Goal: Check status: Check status

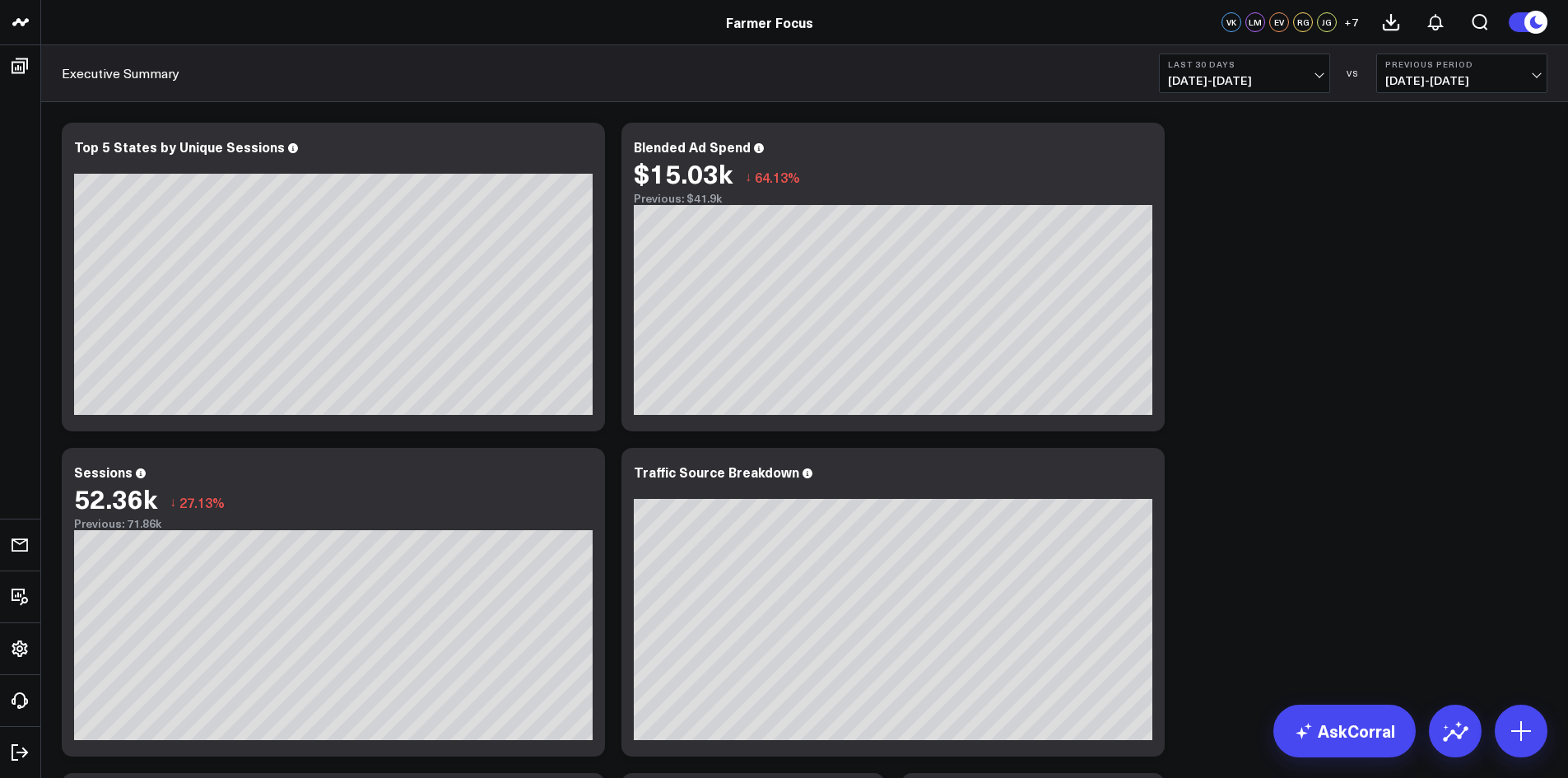
click at [1308, 73] on button "Last 30 Days 07/16/25 - 08/14/25" at bounding box center [1244, 73] width 171 height 39
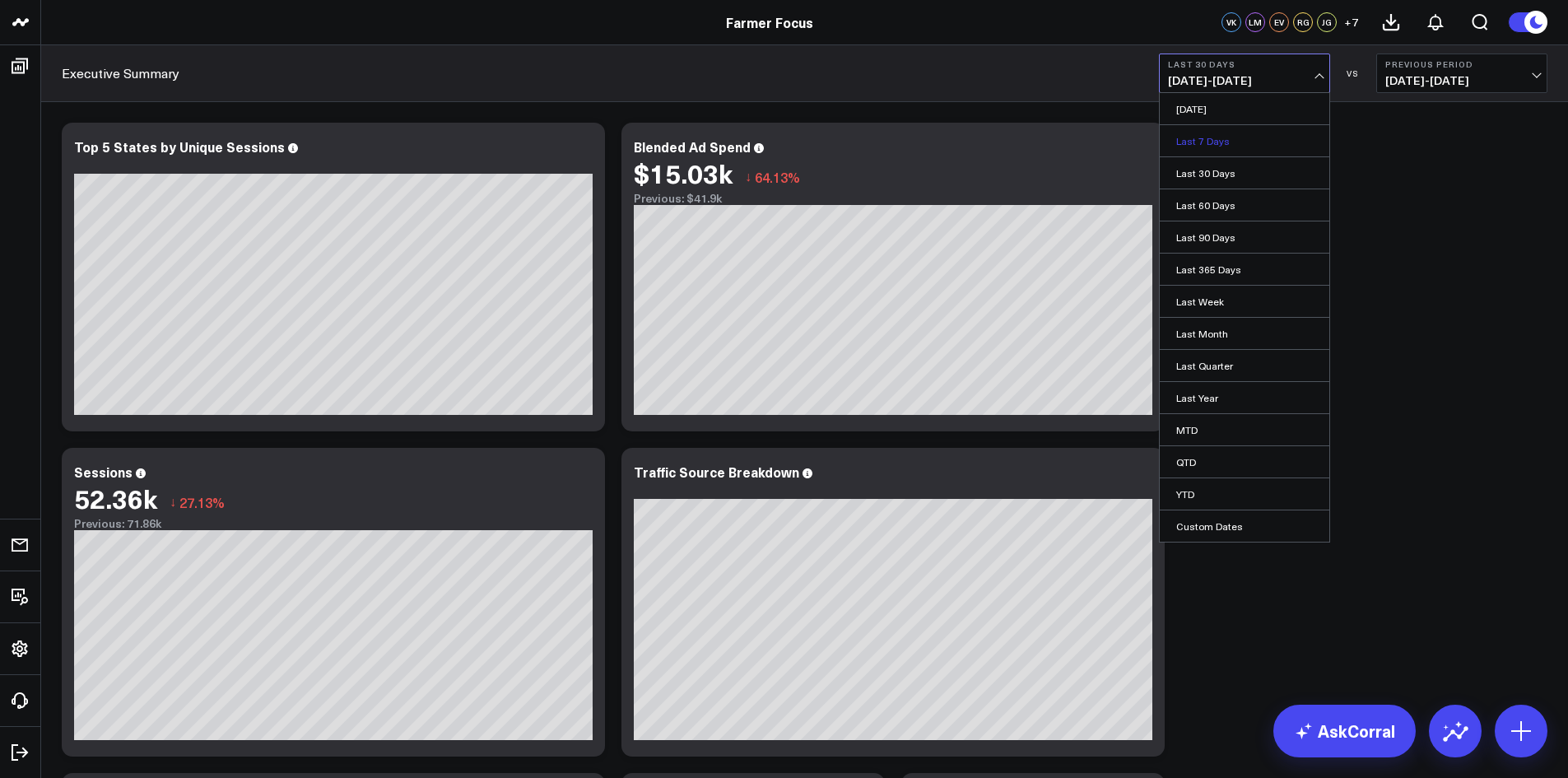
click at [1237, 129] on link "Last 7 Days" at bounding box center [1244, 141] width 170 height 32
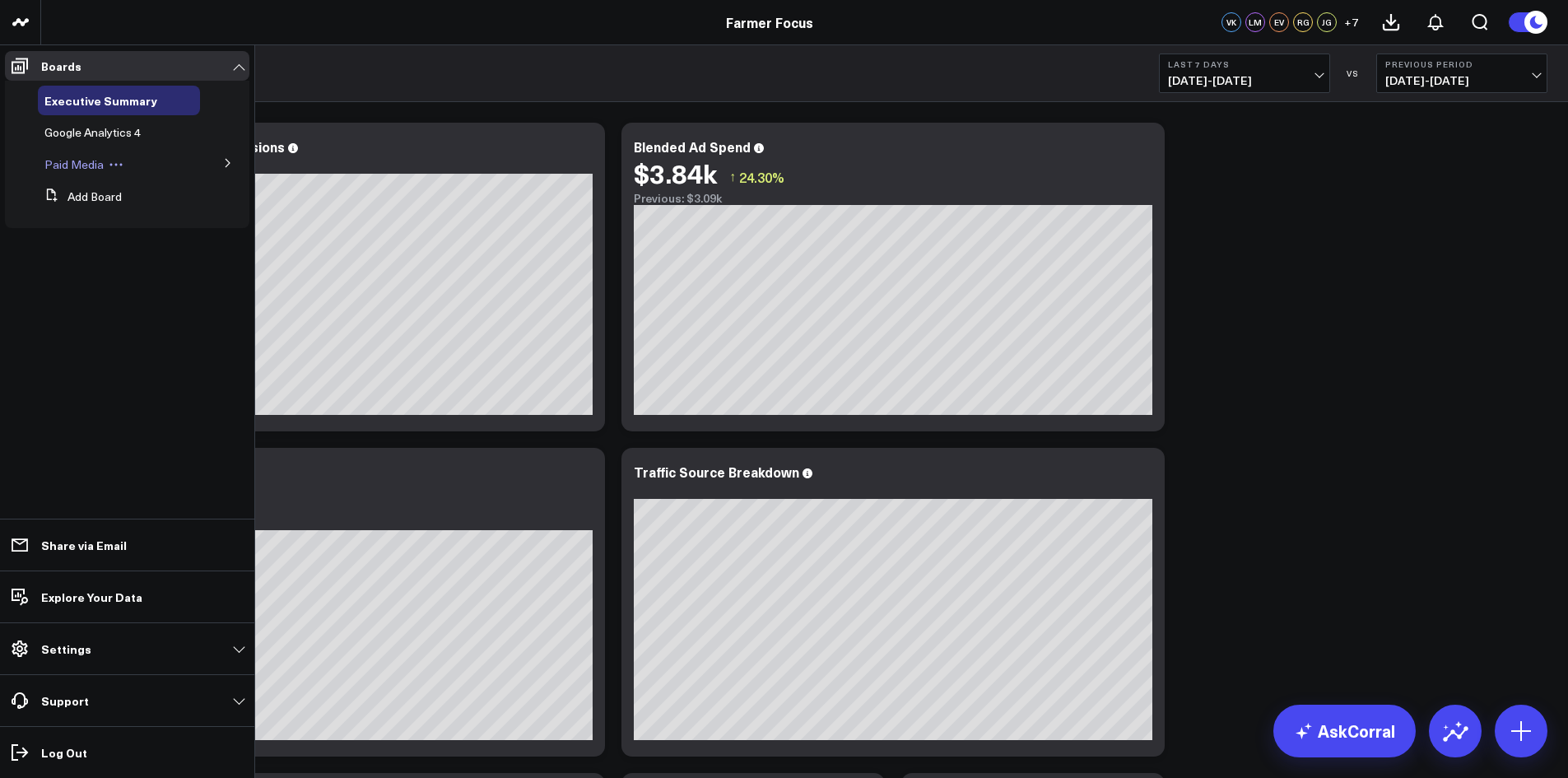
click at [92, 165] on span "Paid Media" at bounding box center [74, 164] width 59 height 15
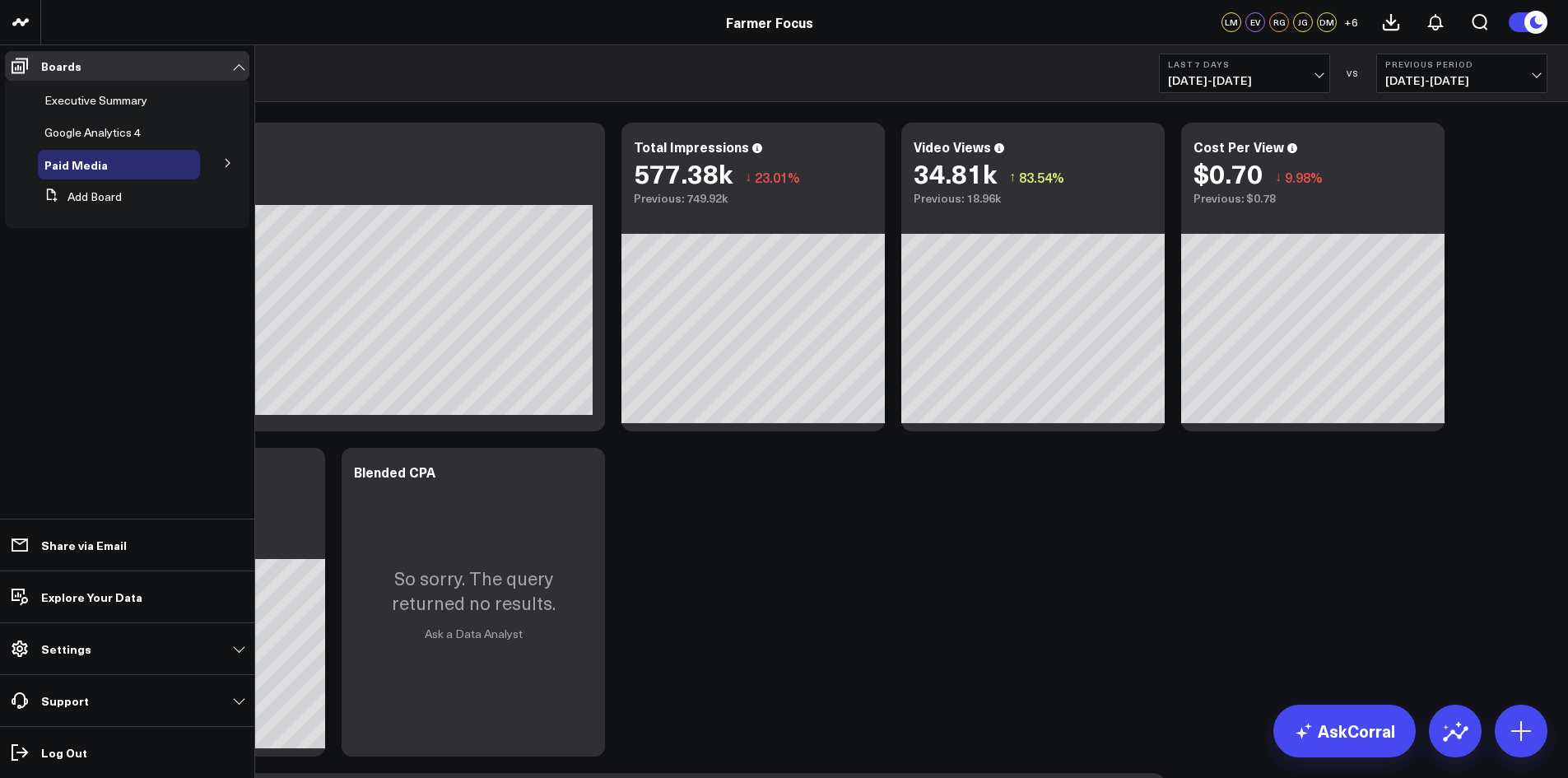
click at [225, 163] on icon at bounding box center [228, 163] width 10 height 10
click at [83, 220] on span "Meta Ads" at bounding box center [80, 223] width 50 height 15
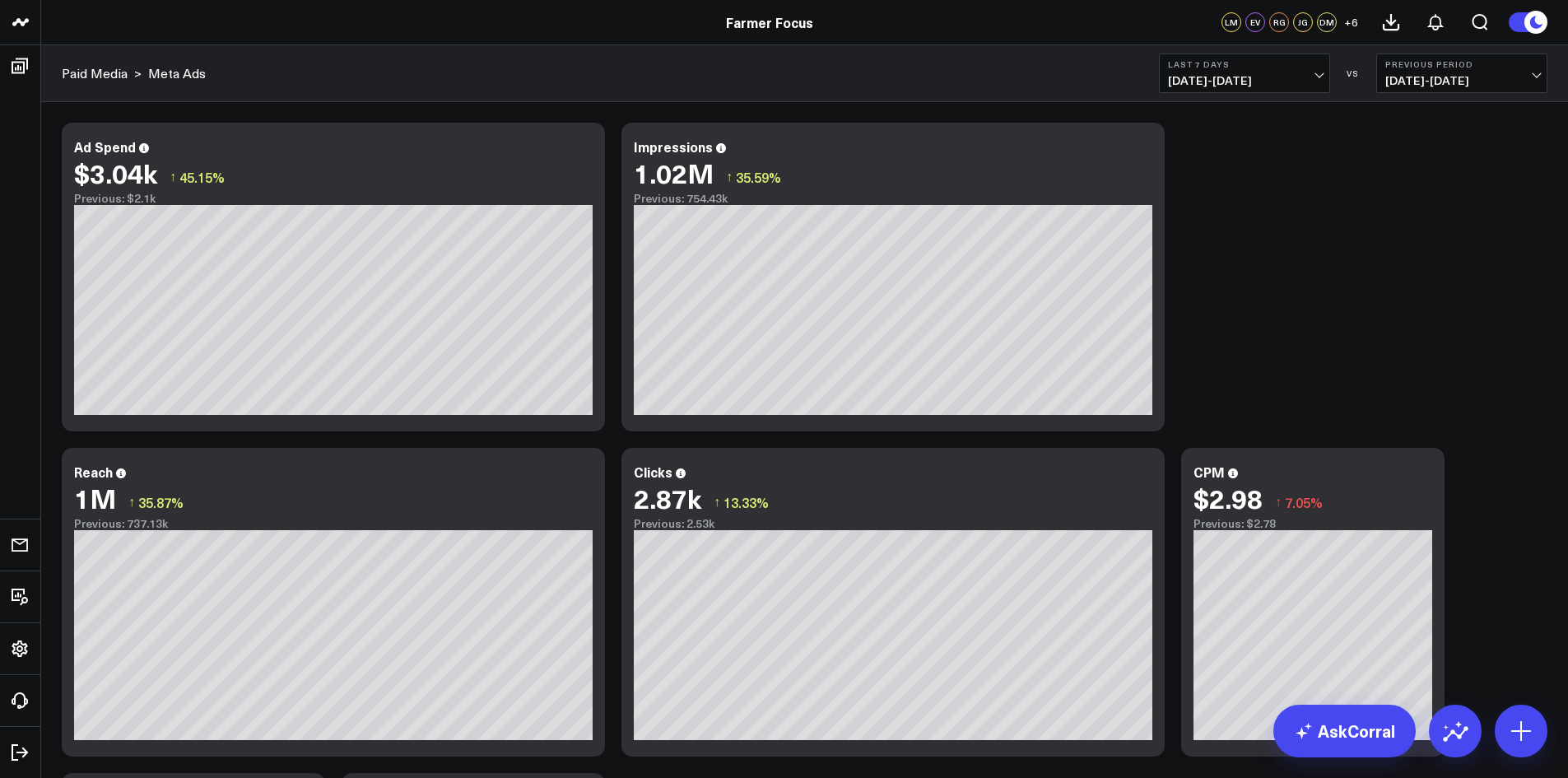
click at [1317, 67] on b "Last 7 Days" at bounding box center [1244, 64] width 153 height 10
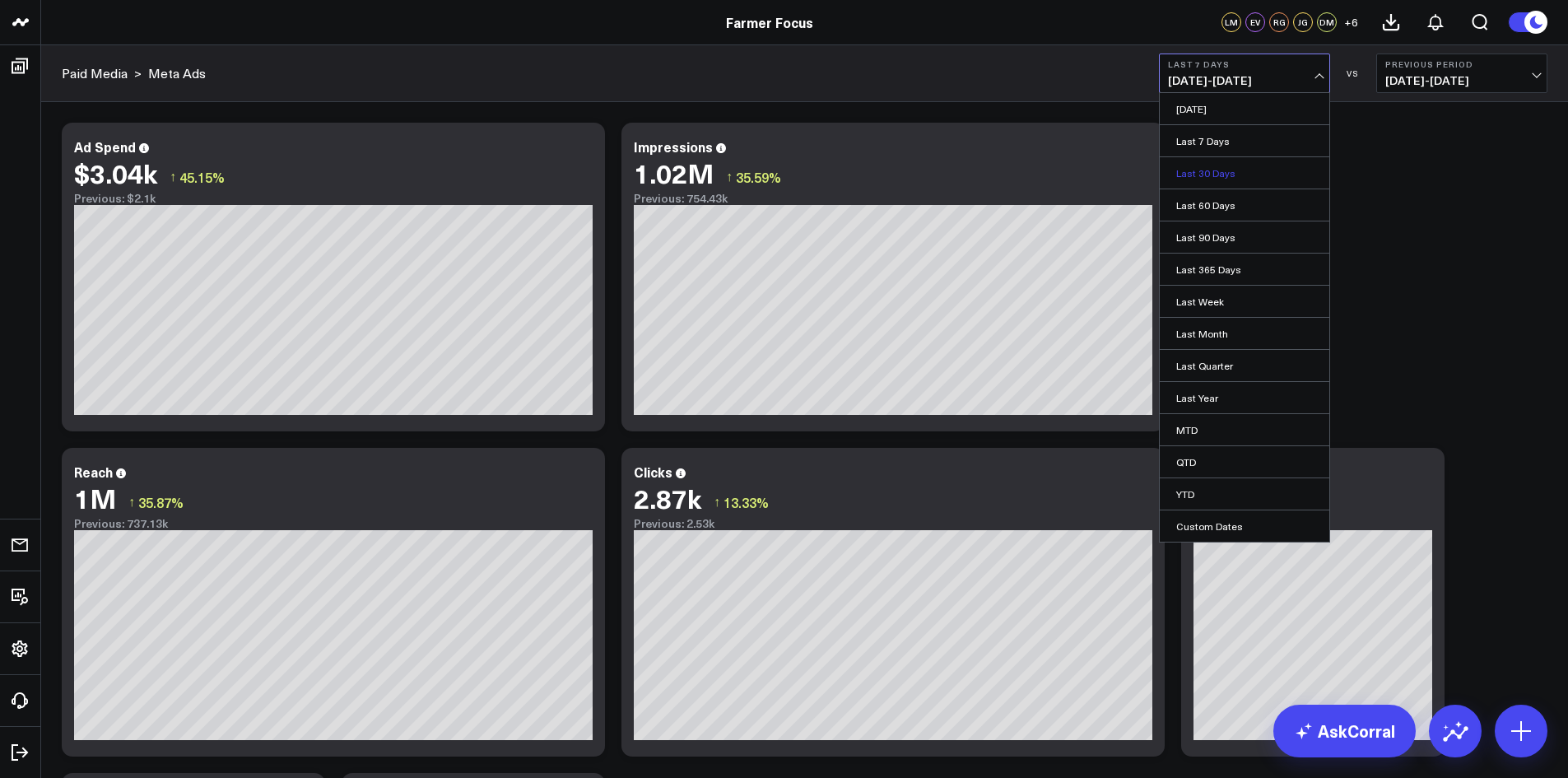
click at [1257, 171] on link "Last 30 Days" at bounding box center [1244, 172] width 170 height 32
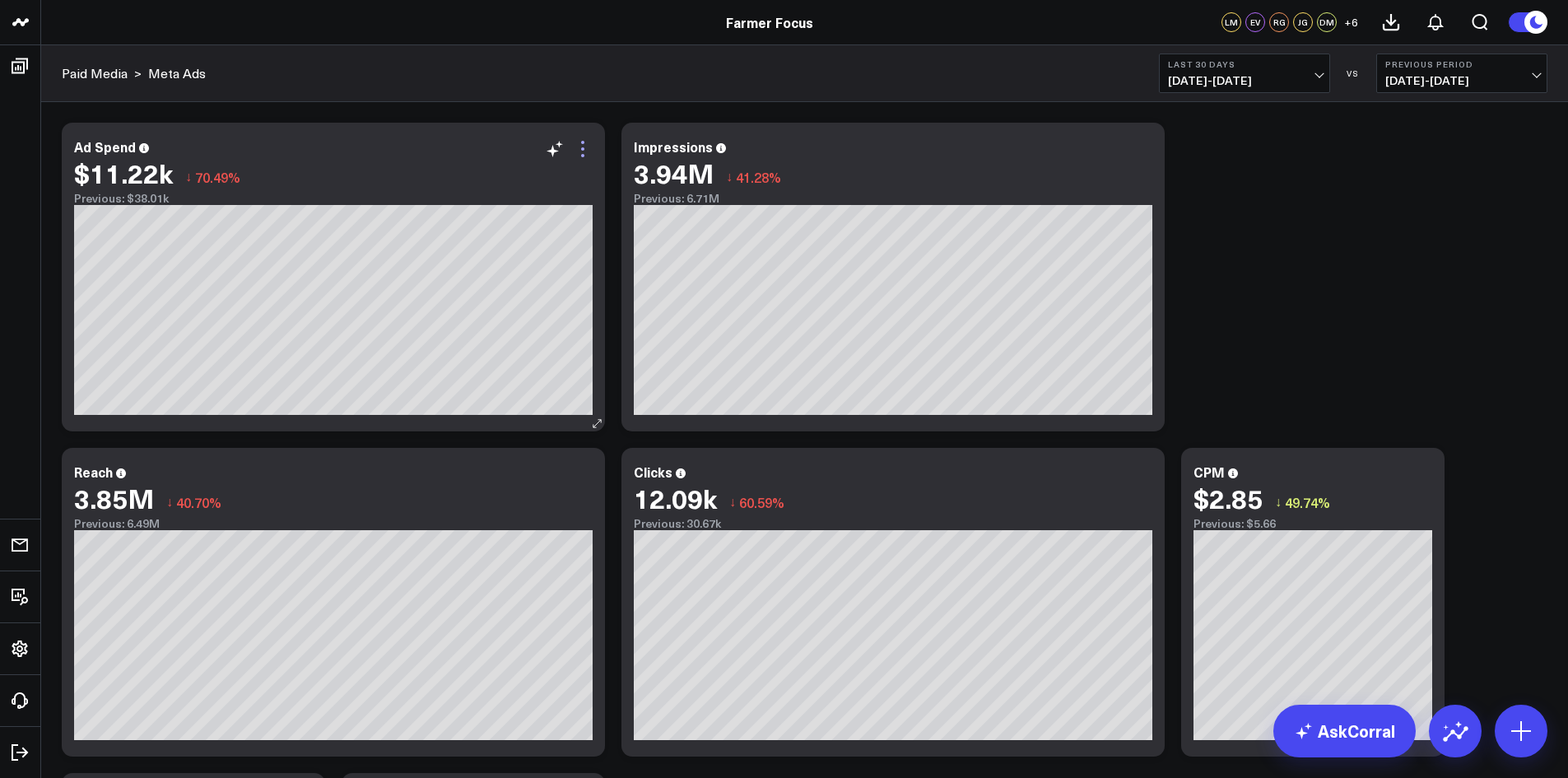
click at [589, 158] on icon at bounding box center [582, 149] width 20 height 20
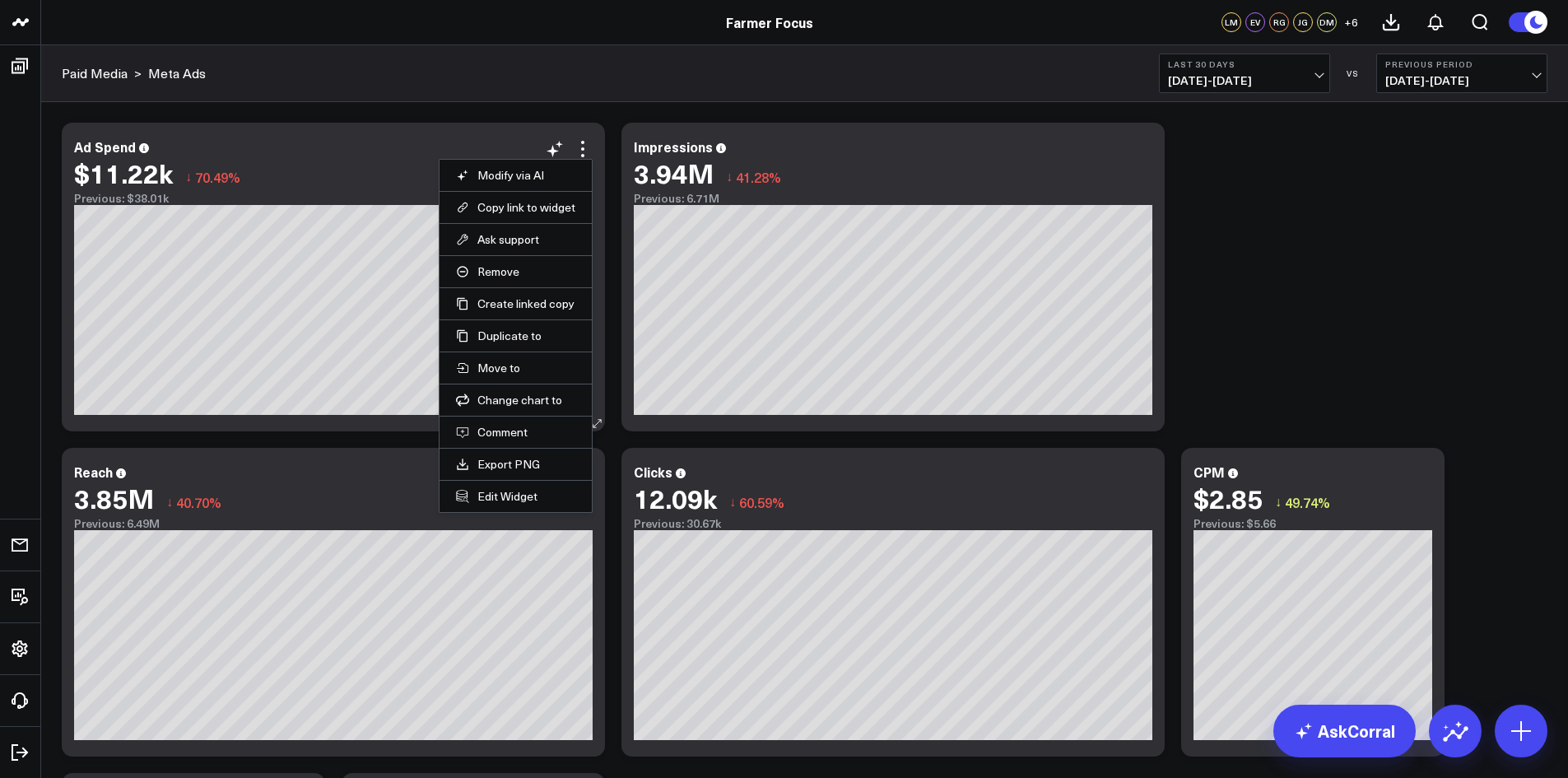
click at [307, 173] on div "$11.22k ↓ 70.49%" at bounding box center [332, 172] width 518 height 30
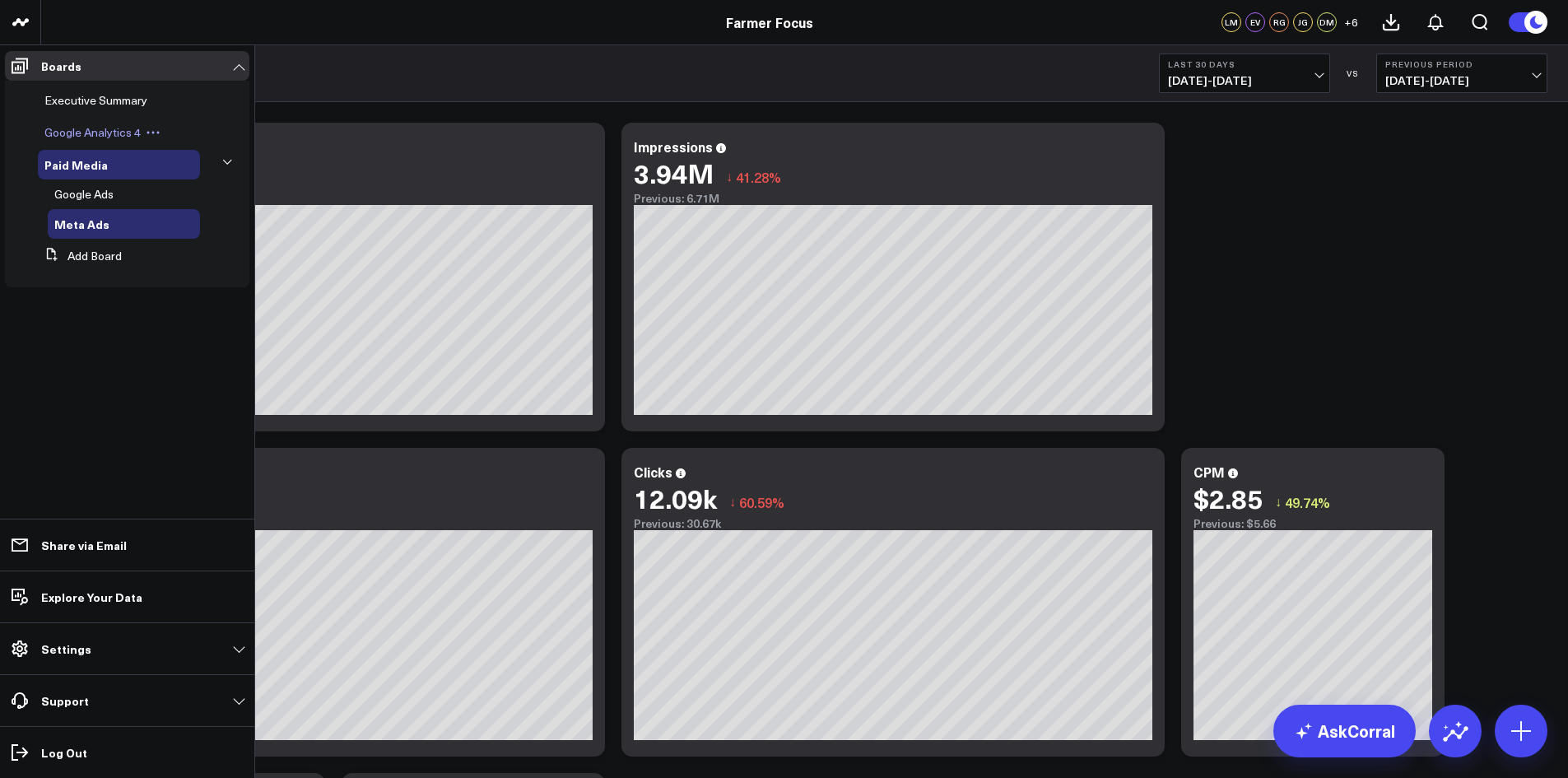
click at [119, 130] on span "Google Analytics 4" at bounding box center [92, 132] width 97 height 15
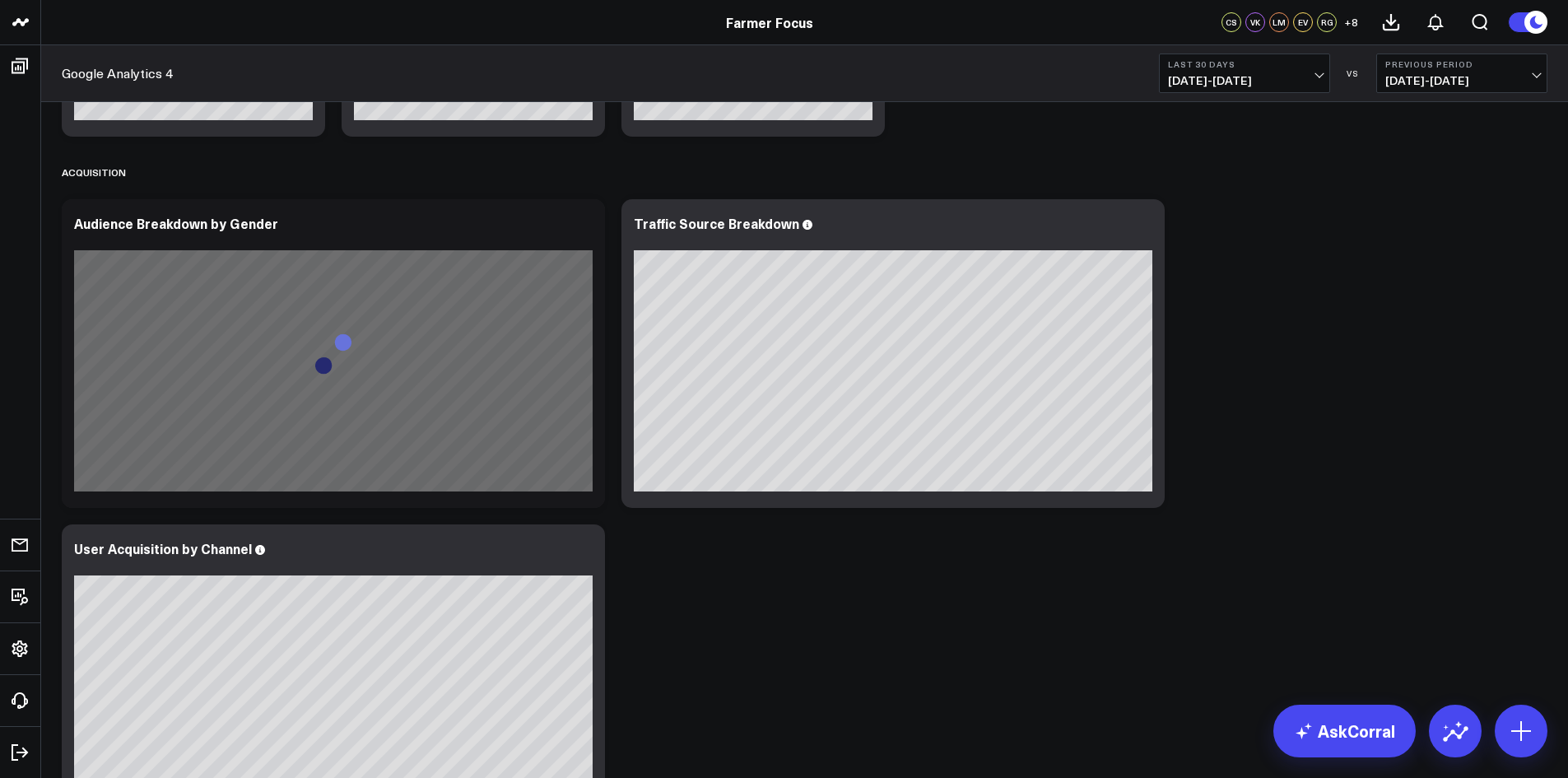
scroll to position [741, 0]
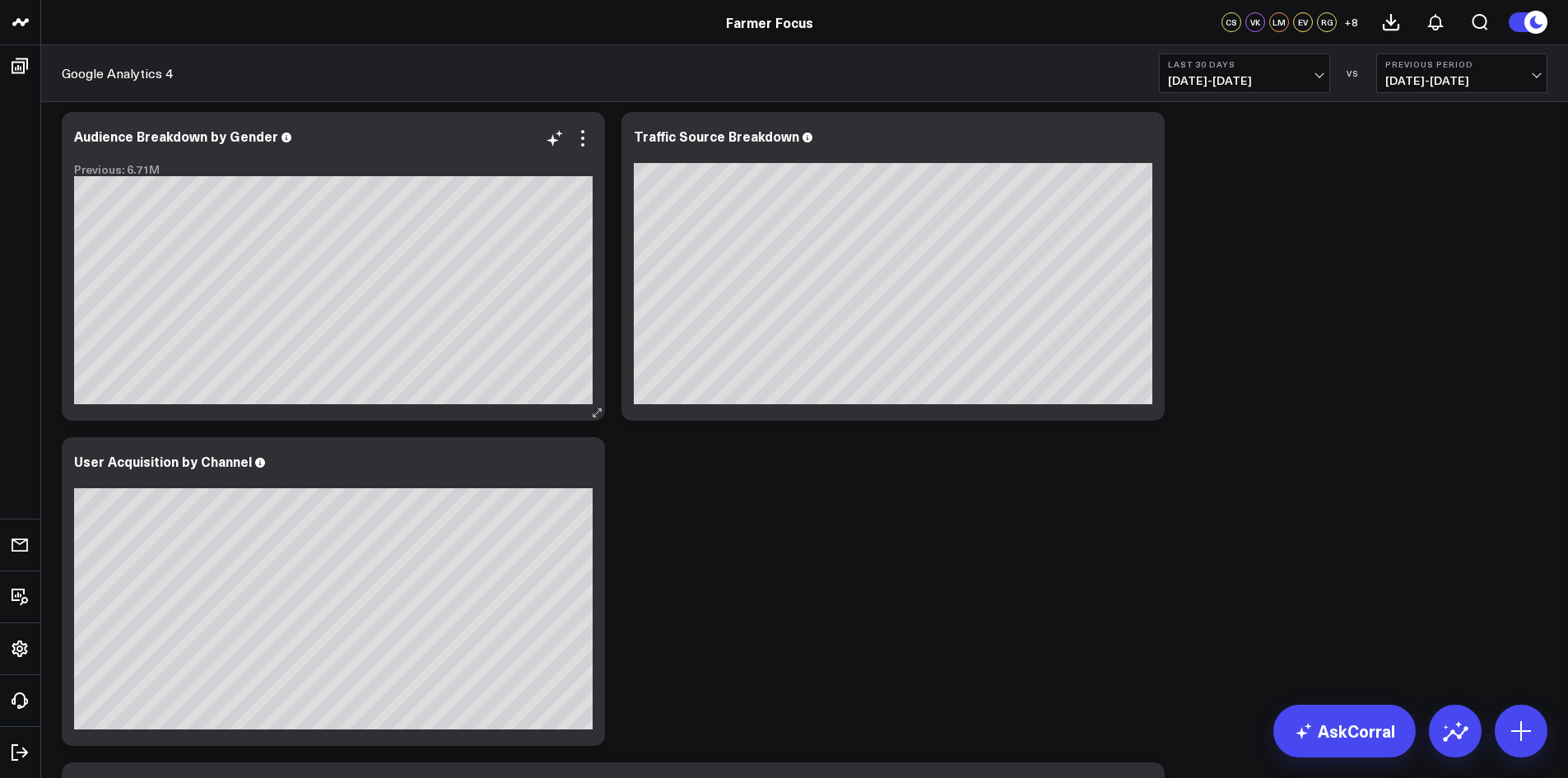
click at [284, 139] on icon at bounding box center [286, 137] width 10 height 10
click at [282, 142] on icon at bounding box center [286, 137] width 10 height 10
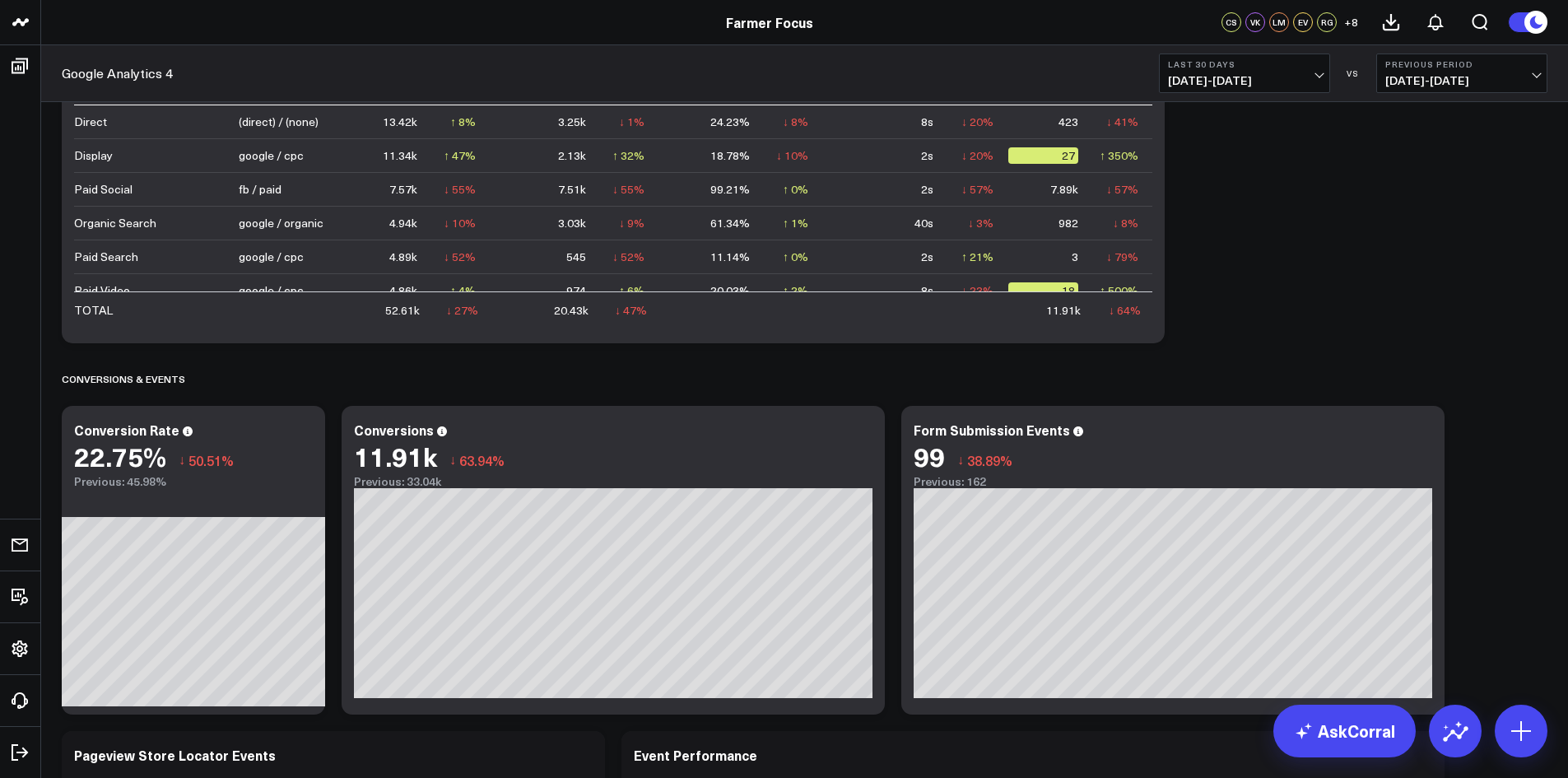
scroll to position [1646, 0]
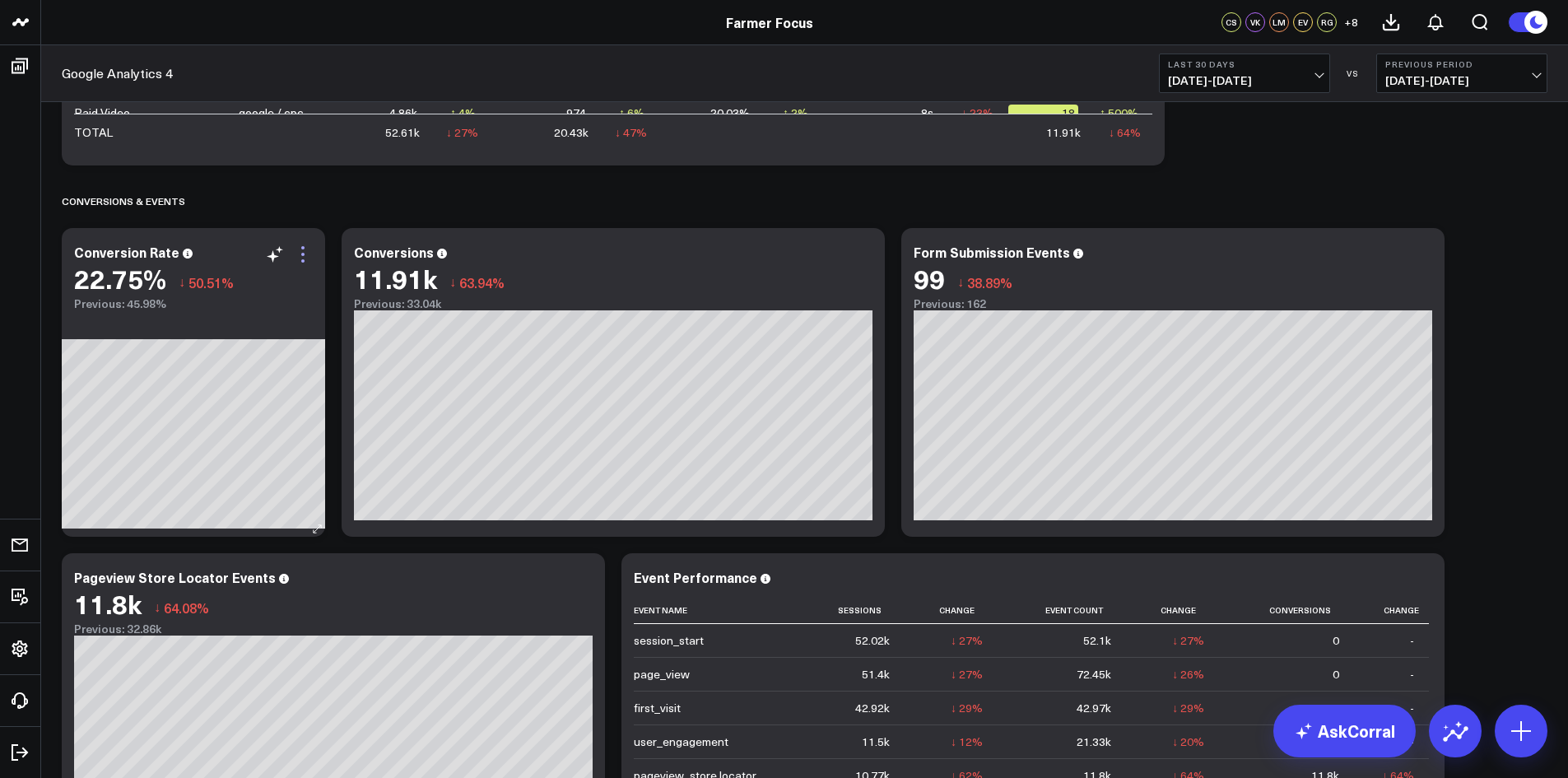
click at [304, 255] on icon at bounding box center [302, 254] width 3 height 3
click at [383, 207] on div "Conversions & Events" at bounding box center [804, 201] width 1486 height 38
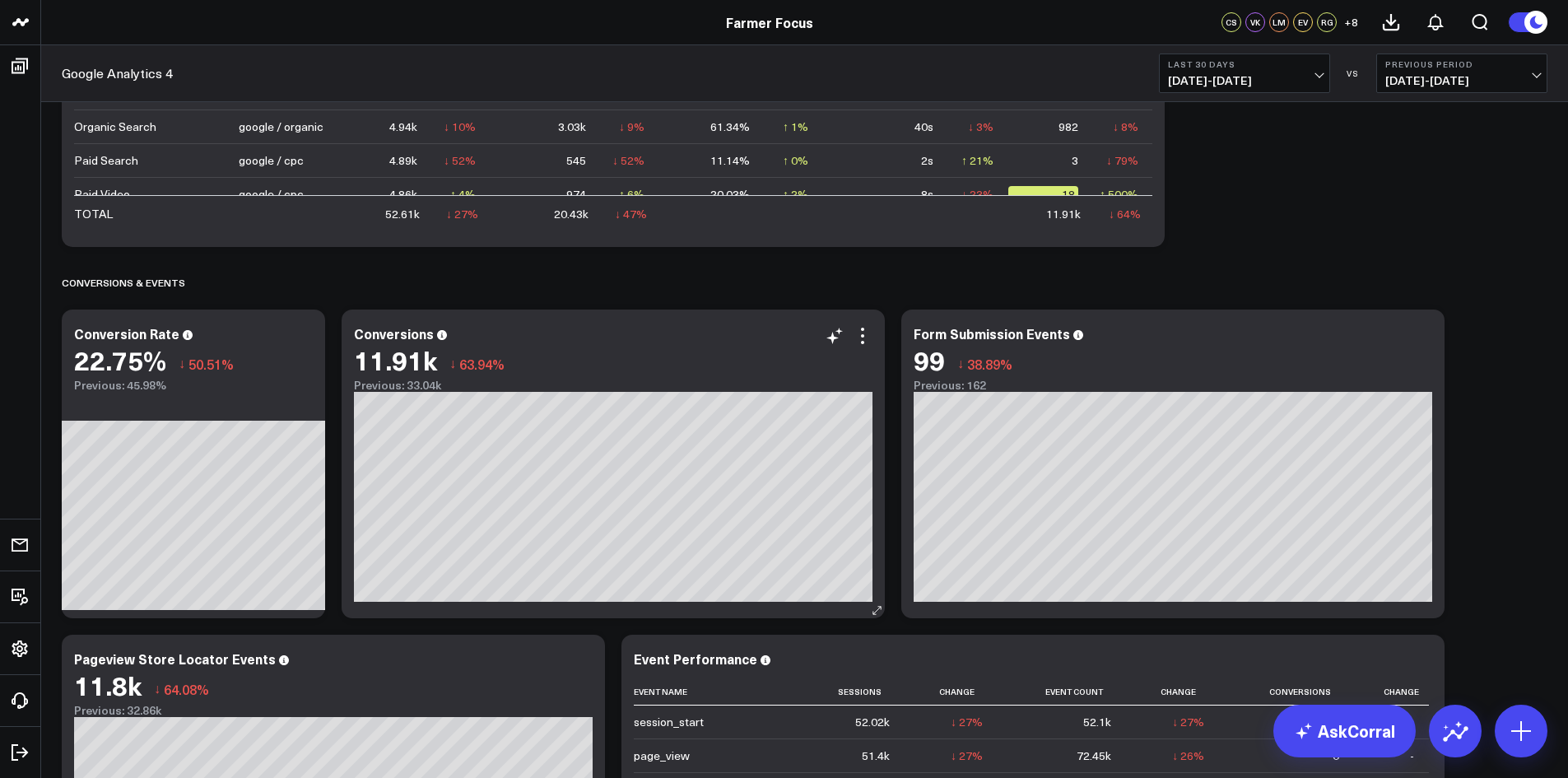
scroll to position [1482, 0]
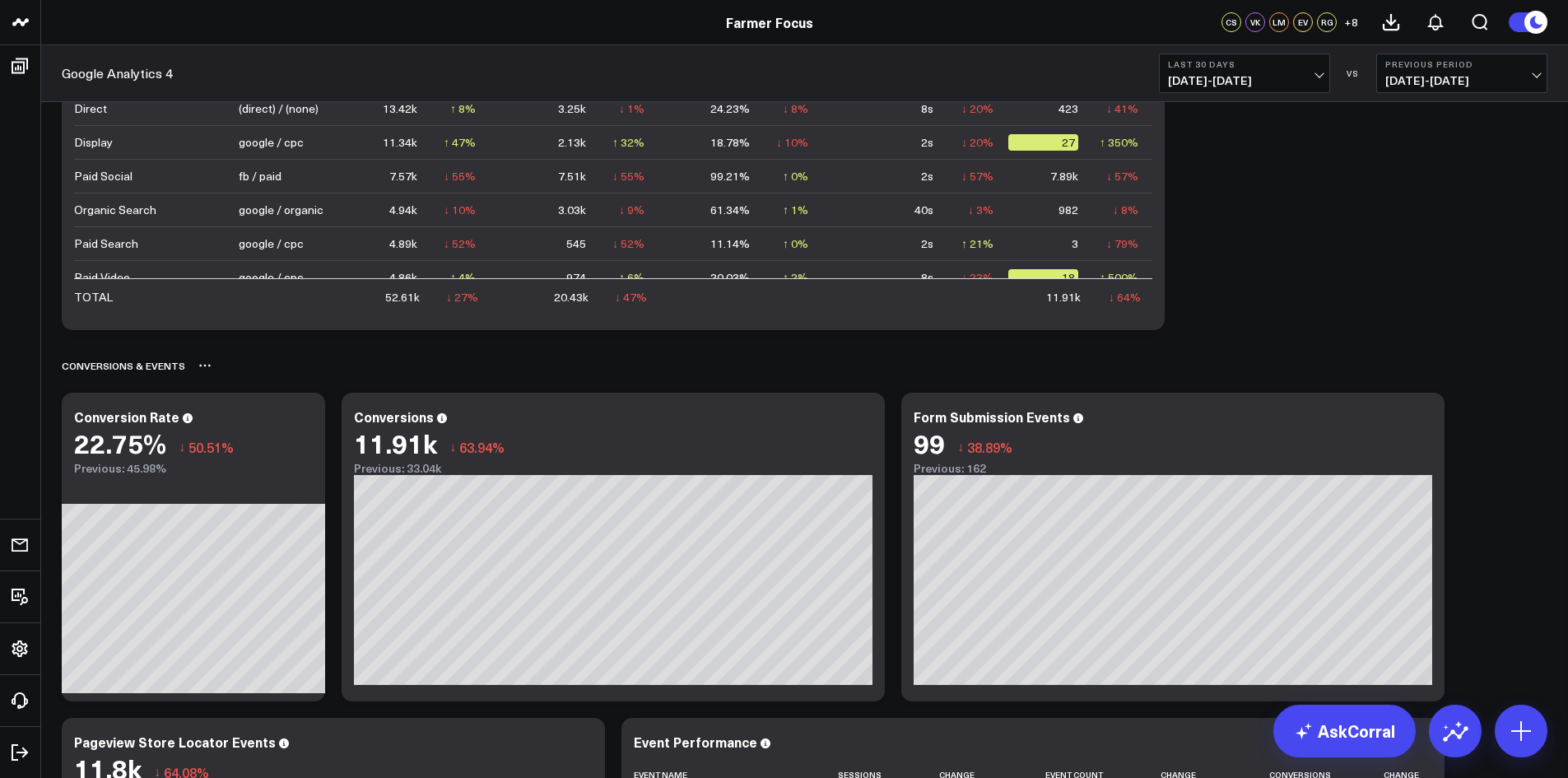
click at [248, 373] on div "Conversions & Events" at bounding box center [804, 366] width 1486 height 38
click at [199, 368] on icon at bounding box center [205, 366] width 13 height 13
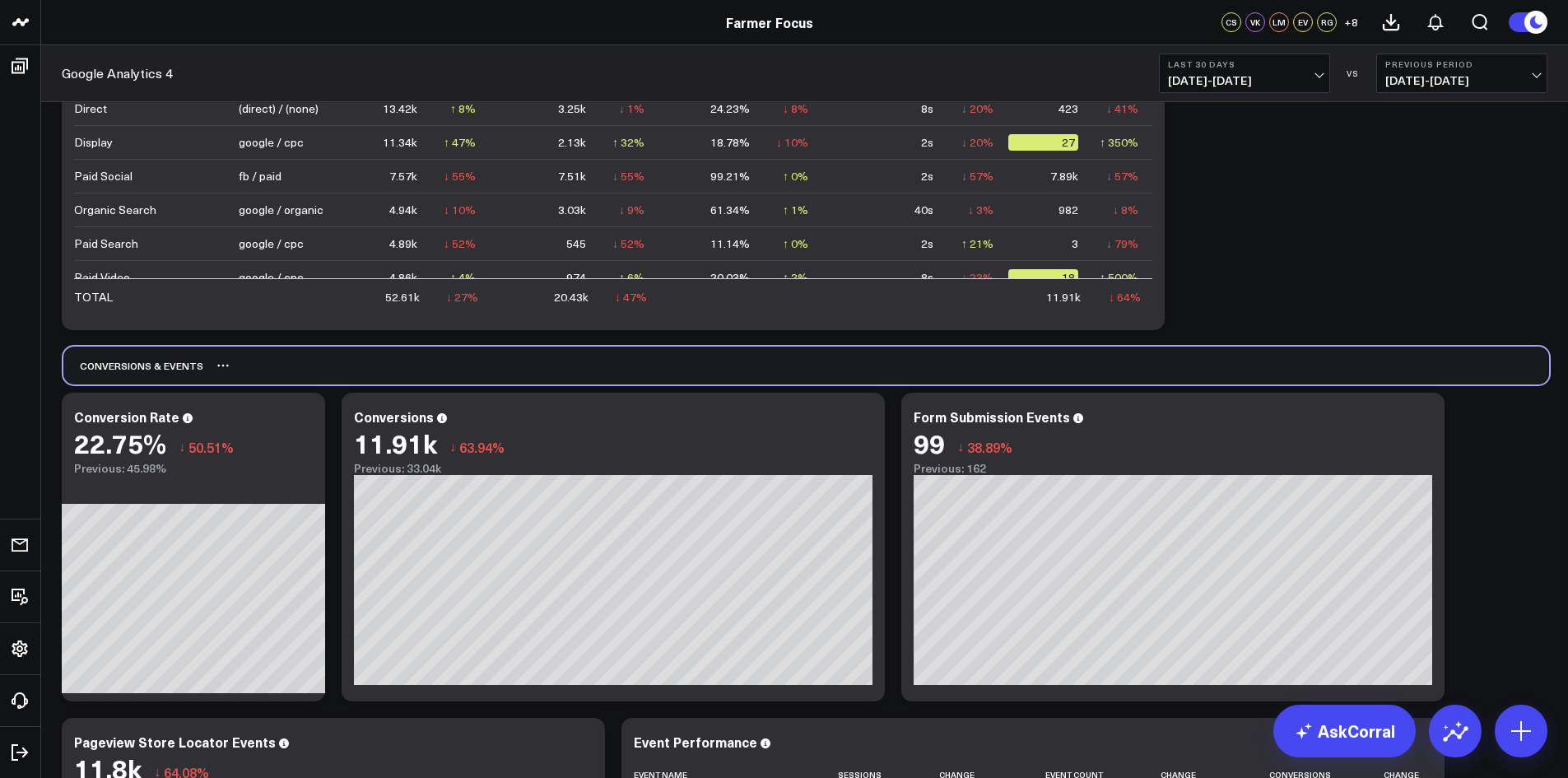
click at [394, 348] on div "Conversions & Events" at bounding box center [806, 366] width 1486 height 38
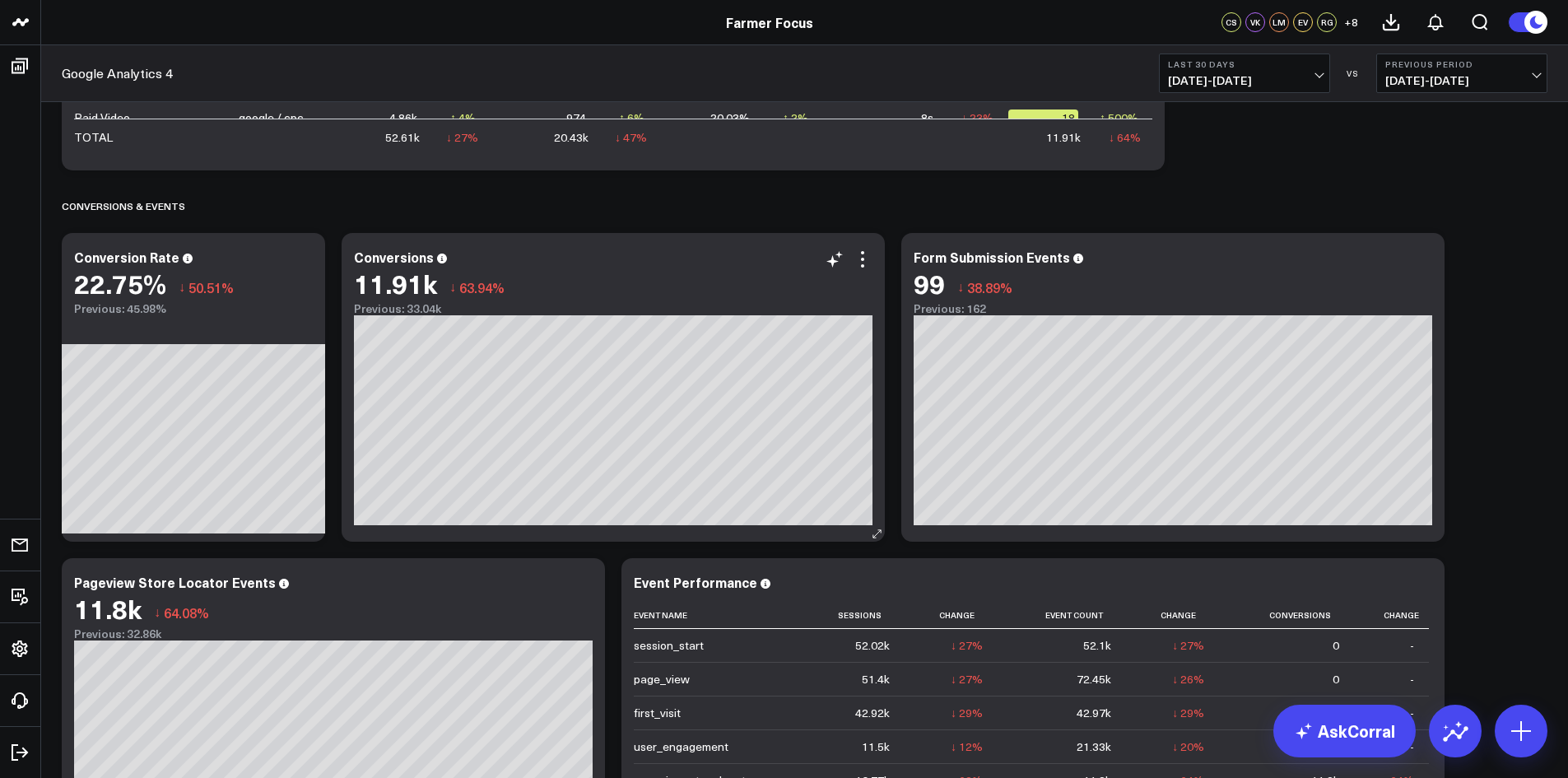
scroll to position [1565, 0]
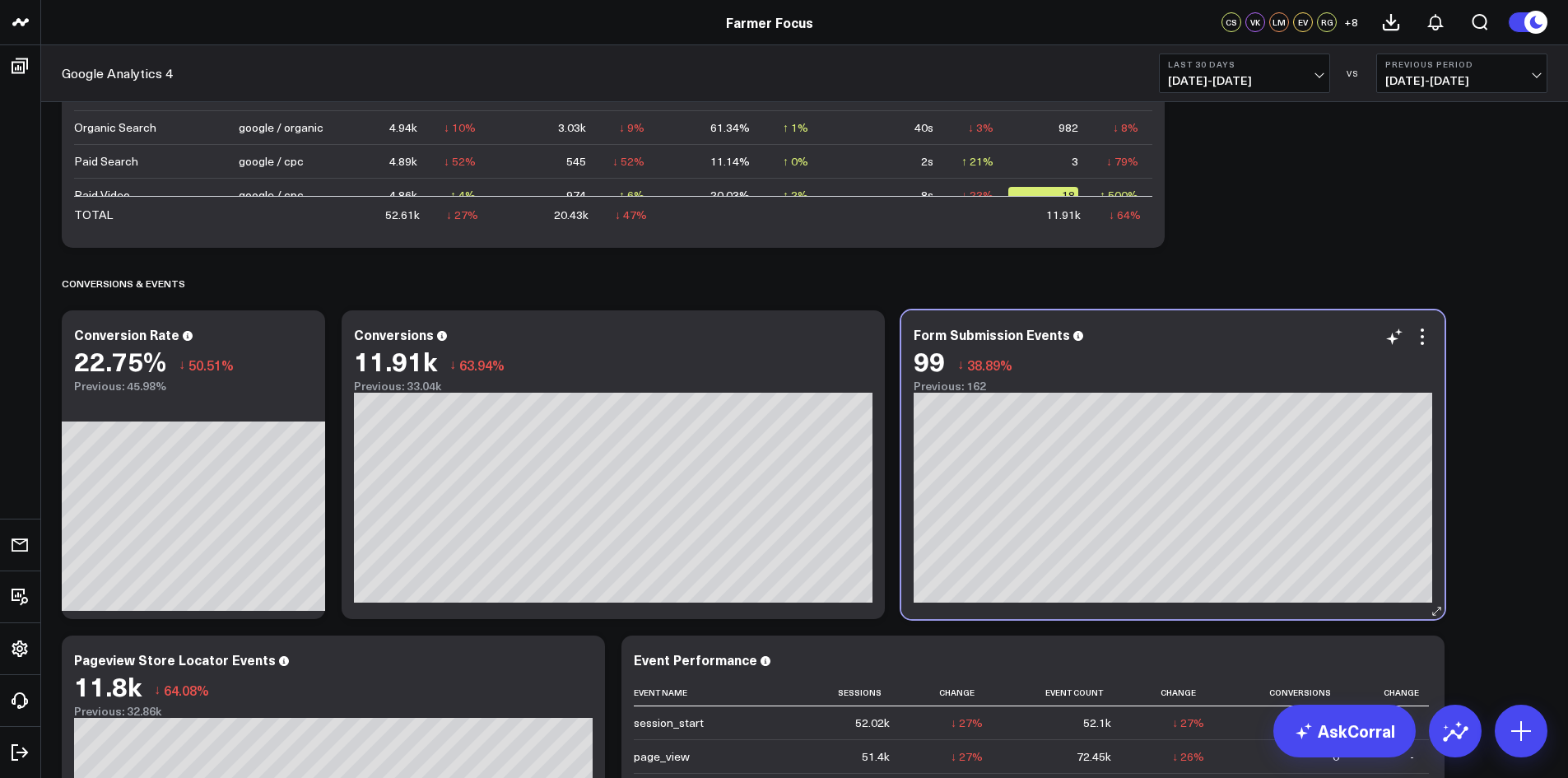
click at [1084, 336] on div "Form Submission Events" at bounding box center [1172, 333] width 518 height 14
